Goal: Information Seeking & Learning: Check status

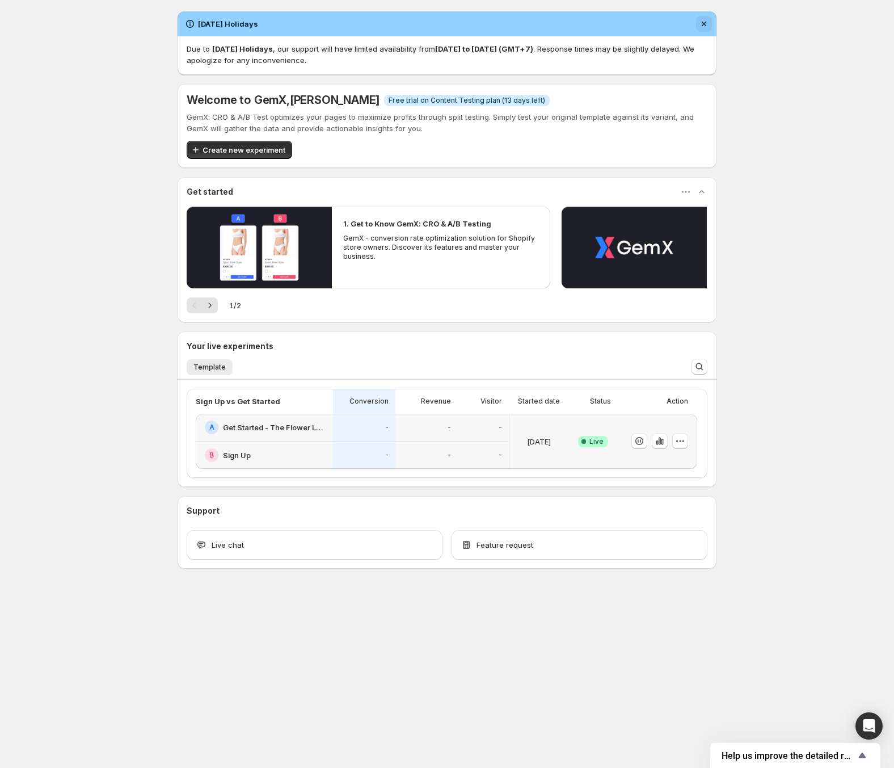
click at [705, 23] on icon "Dismiss notification" at bounding box center [704, 23] width 11 height 11
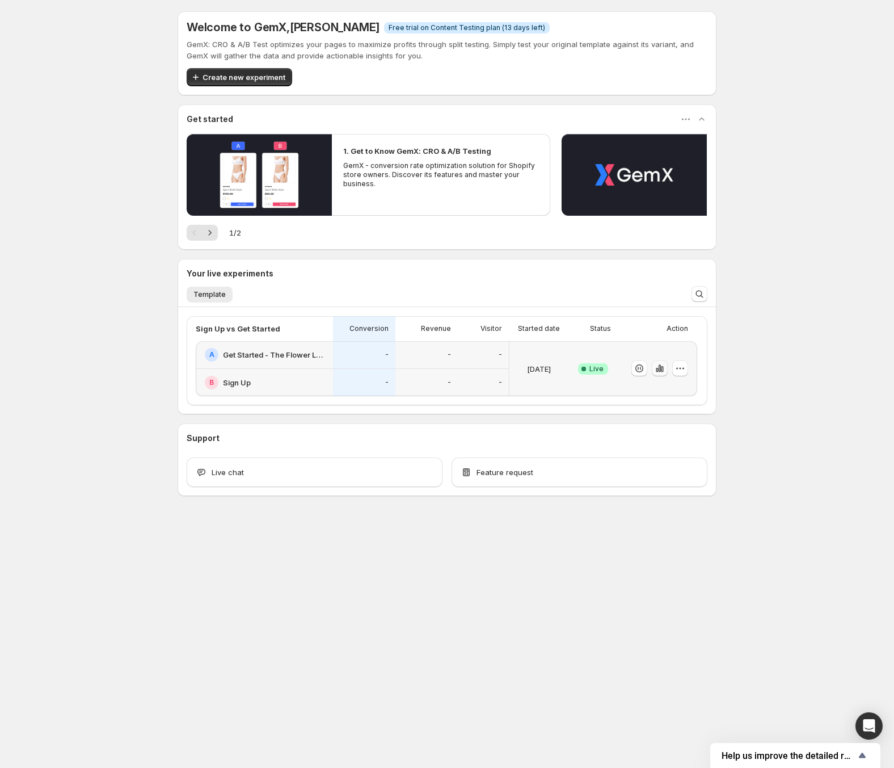
click at [658, 371] on icon "button" at bounding box center [657, 370] width 2 height 5
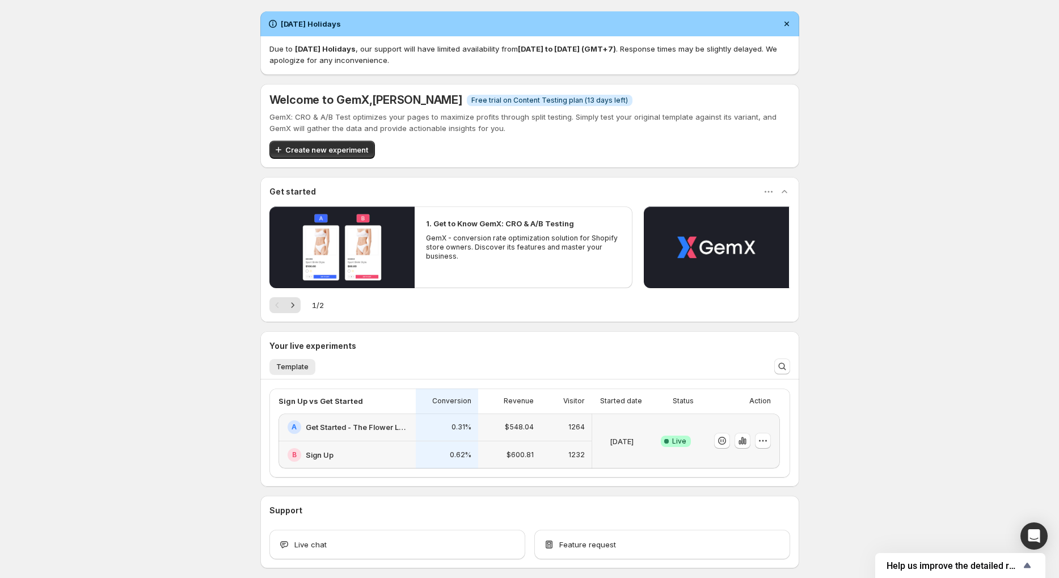
scroll to position [1, 0]
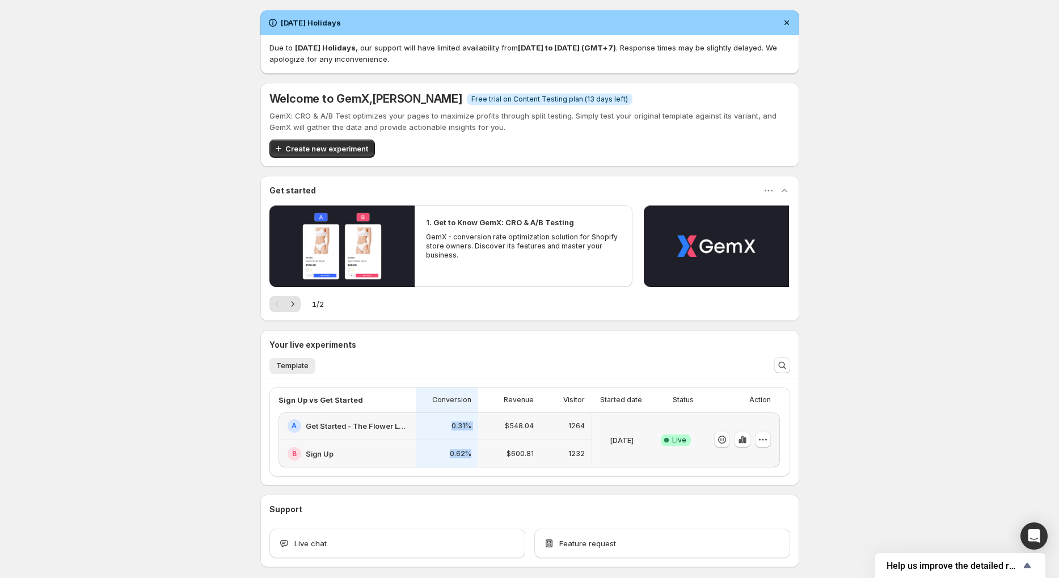
drag, startPoint x: 355, startPoint y: 457, endPoint x: 473, endPoint y: 456, distance: 117.5
click at [473, 456] on div "A Get Started - The Flower Letters B Sign Up 0.31% 0.62% $548.04 $600.81 1264 […" at bounding box center [530, 440] width 502 height 55
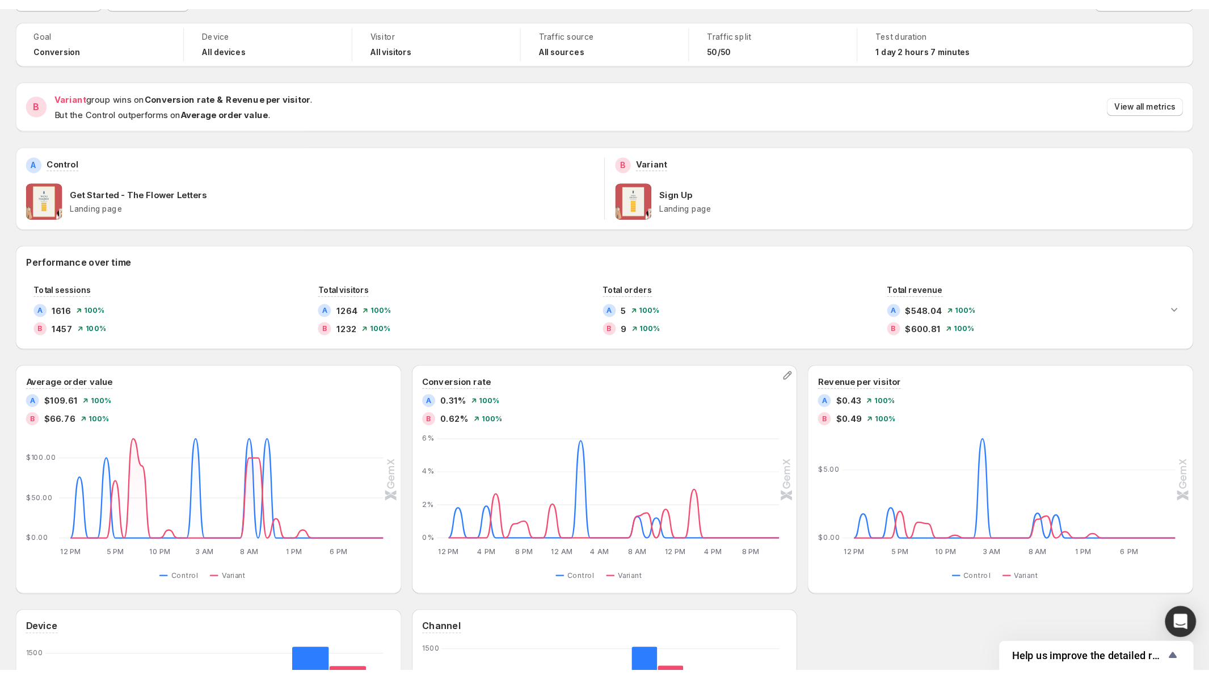
scroll to position [60, 0]
